Goal: Navigation & Orientation: Understand site structure

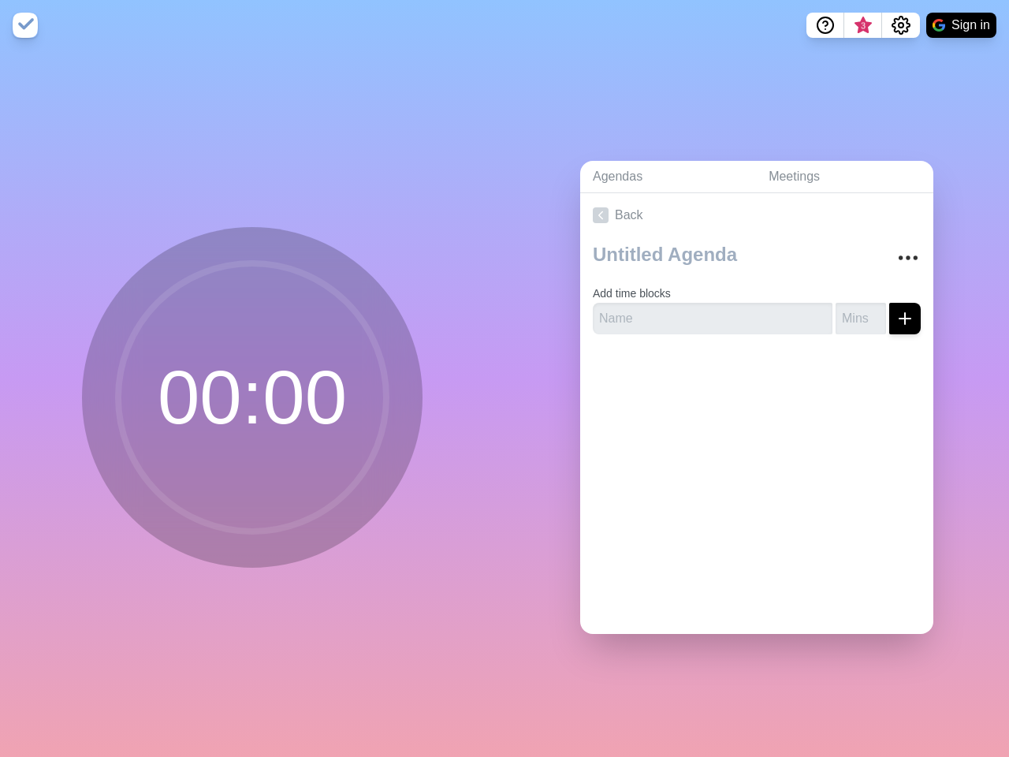
click at [504, 378] on div "Agendas Meetings Back Add time blocks" at bounding box center [756, 403] width 504 height 706
click at [824, 25] on icon "Help" at bounding box center [825, 23] width 5 height 5
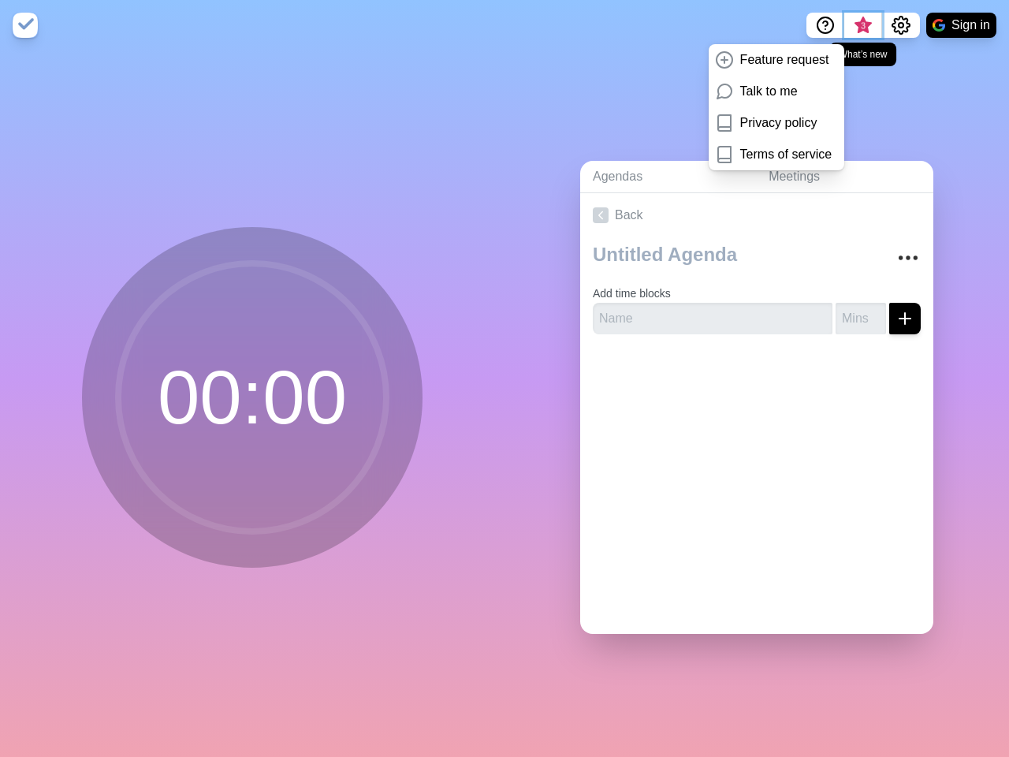
click at [862, 25] on span "3" at bounding box center [863, 26] width 13 height 13
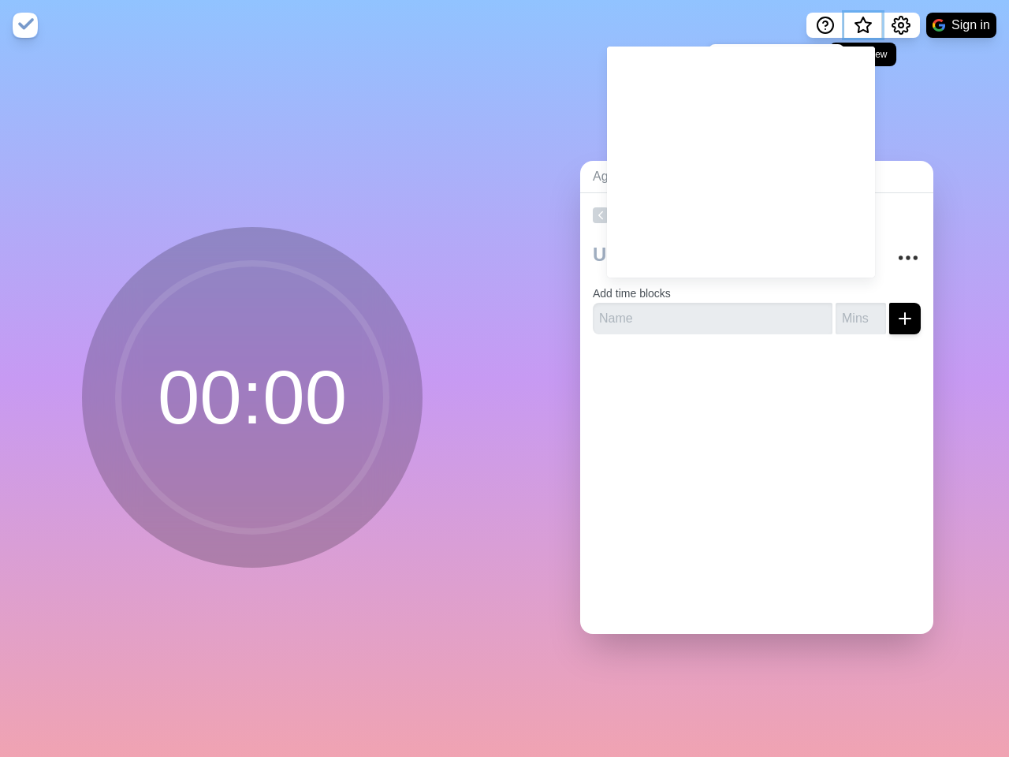
click at [862, 30] on span "What’s new" at bounding box center [863, 26] width 8 height 8
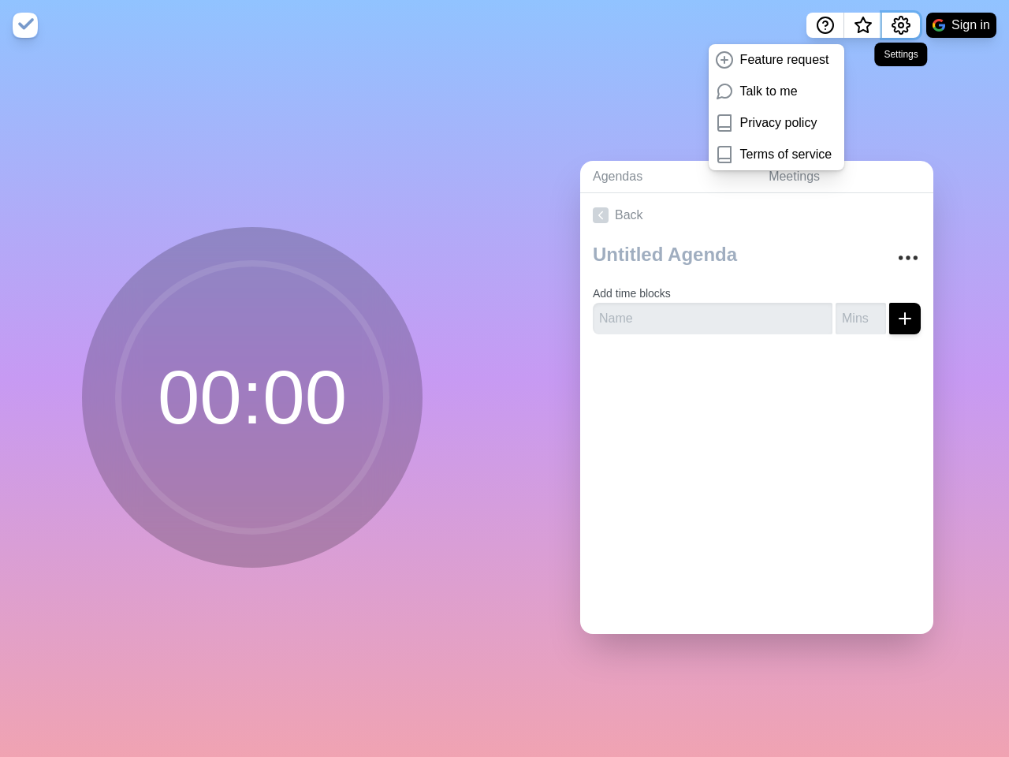
click at [900, 25] on icon "Settings" at bounding box center [900, 25] width 19 height 19
click at [961, 25] on button "Sign in" at bounding box center [961, 25] width 70 height 25
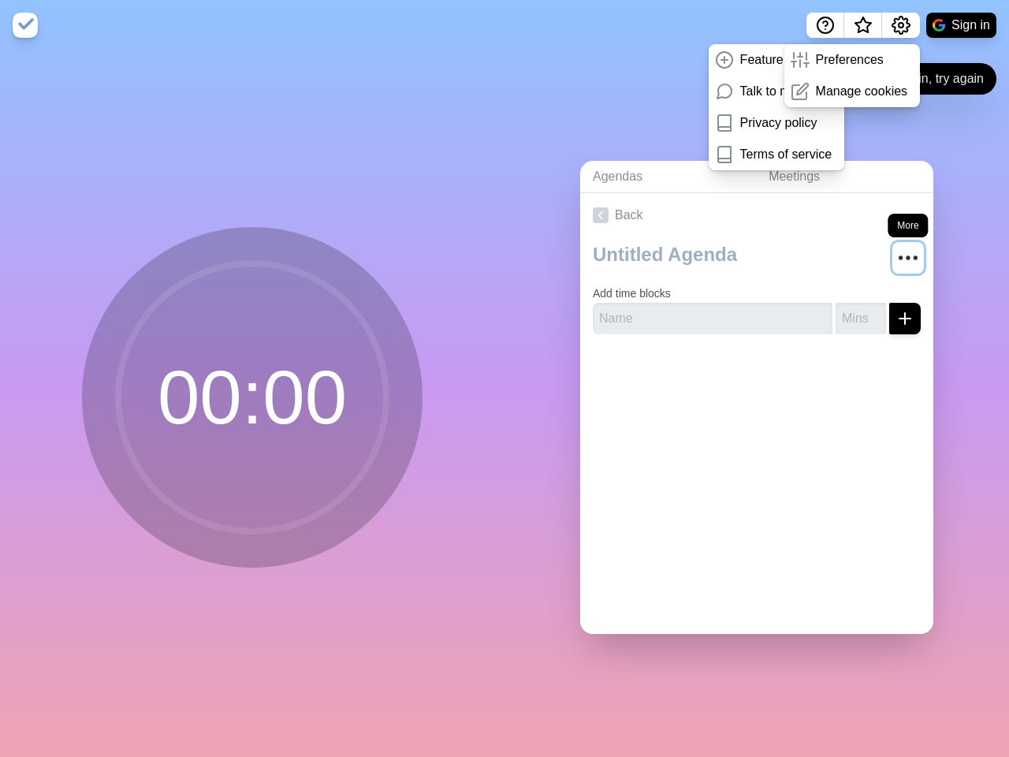
click at [907, 256] on circle "More" at bounding box center [908, 257] width 2 height 2
